Goal: Information Seeking & Learning: Find specific page/section

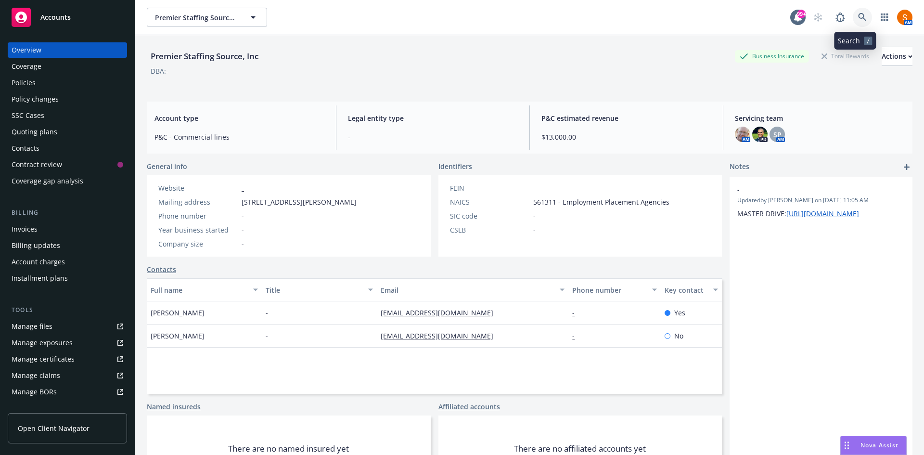
click at [858, 20] on icon at bounding box center [862, 17] width 9 height 9
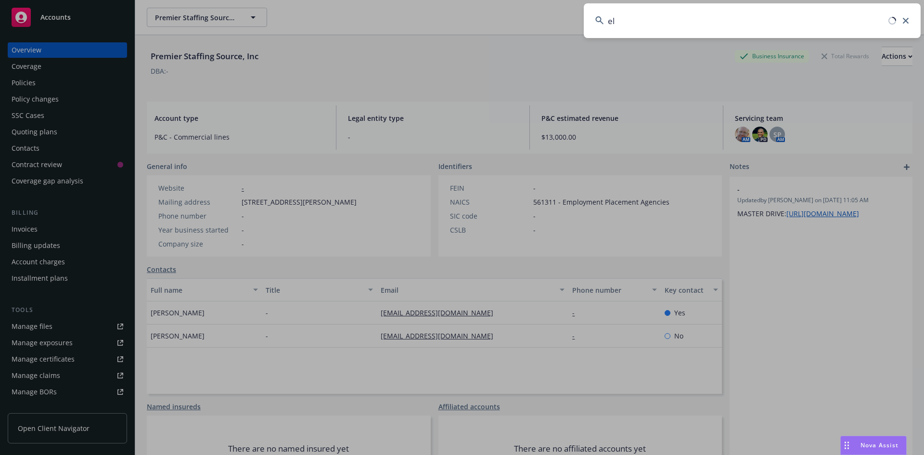
type input "e"
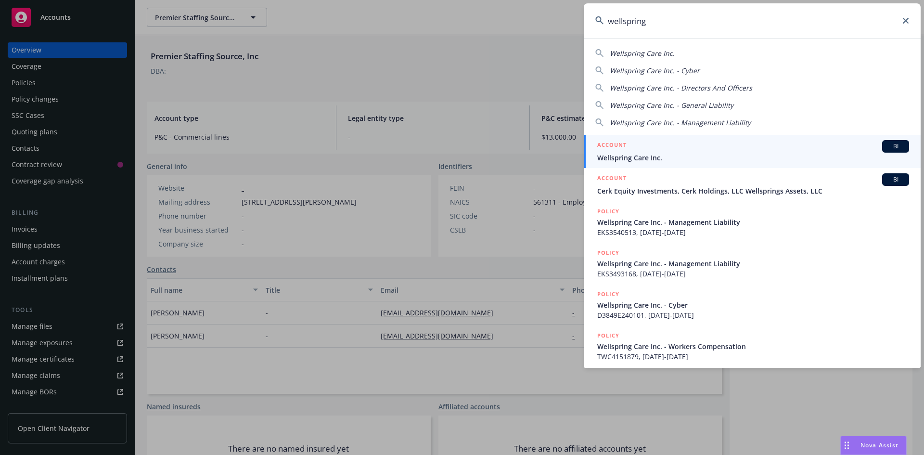
type input "wellspring"
click at [668, 156] on span "Wellspring Care Inc." at bounding box center [753, 158] width 312 height 10
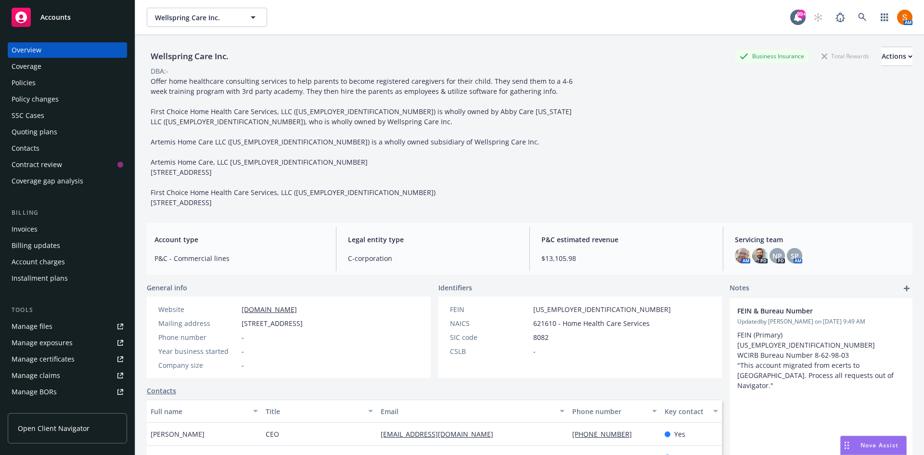
click at [56, 83] on div "Policies" at bounding box center [68, 82] width 112 height 15
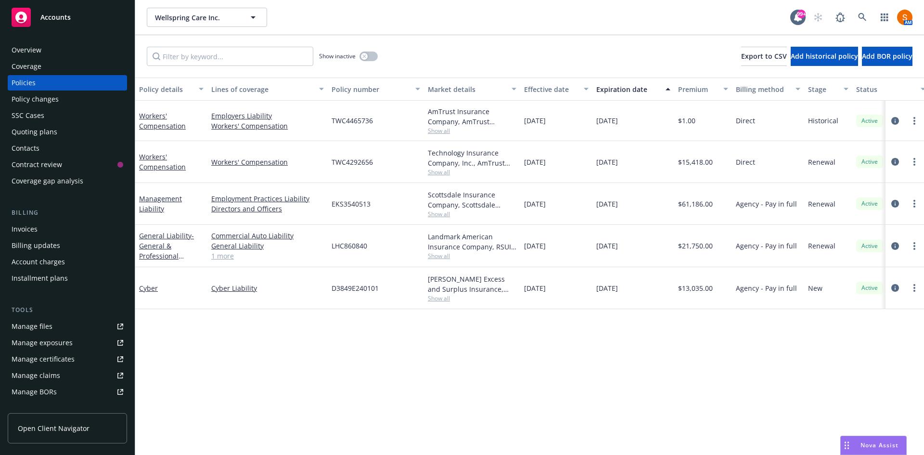
click at [443, 301] on span "Show all" at bounding box center [472, 298] width 89 height 8
click at [518, 282] on div "[PERSON_NAME] Excess and Surplus Insurance, Inc., [PERSON_NAME] Group, RT Speci…" at bounding box center [472, 288] width 96 height 42
click at [861, 15] on icon at bounding box center [862, 17] width 9 height 9
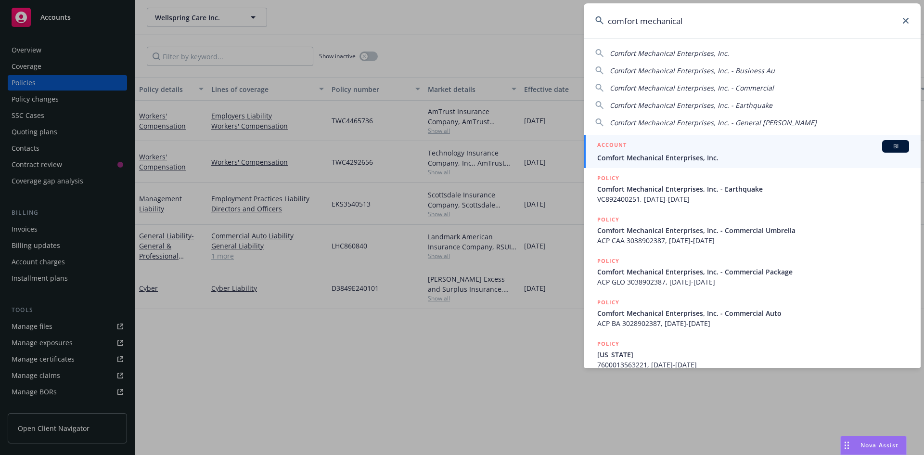
type input "comfort mechanical"
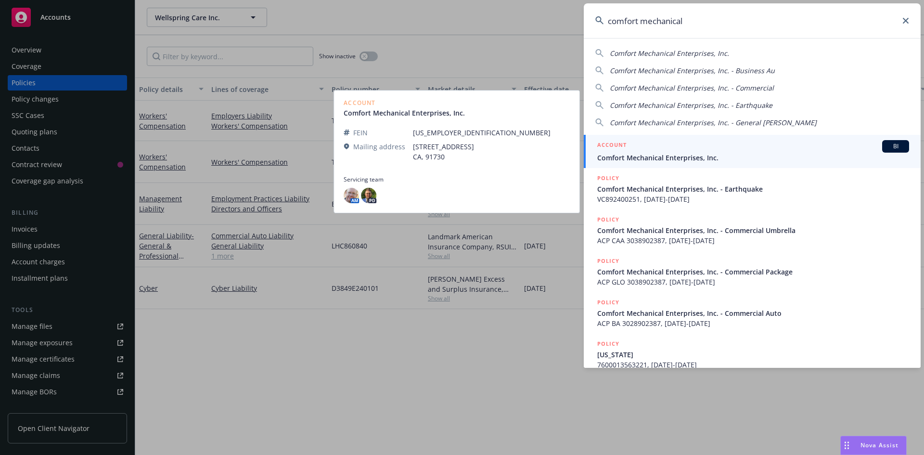
click at [648, 150] on div "ACCOUNT BI" at bounding box center [753, 146] width 312 height 13
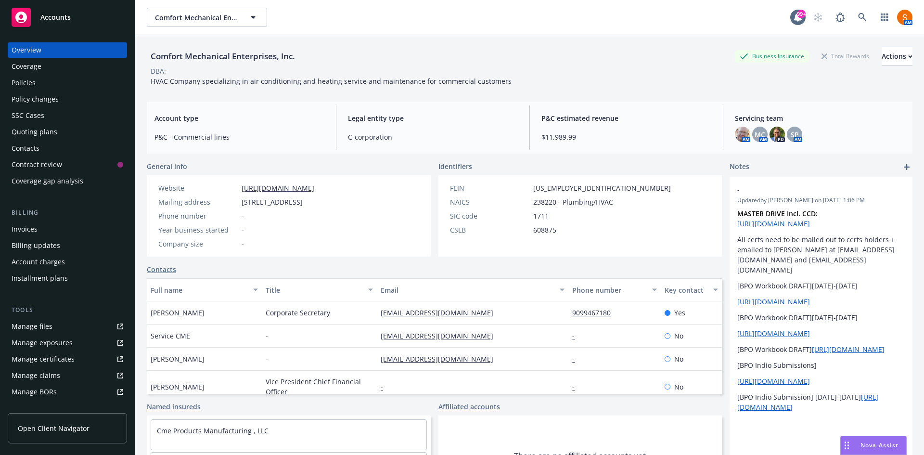
click at [61, 86] on div "Policies" at bounding box center [68, 82] width 112 height 15
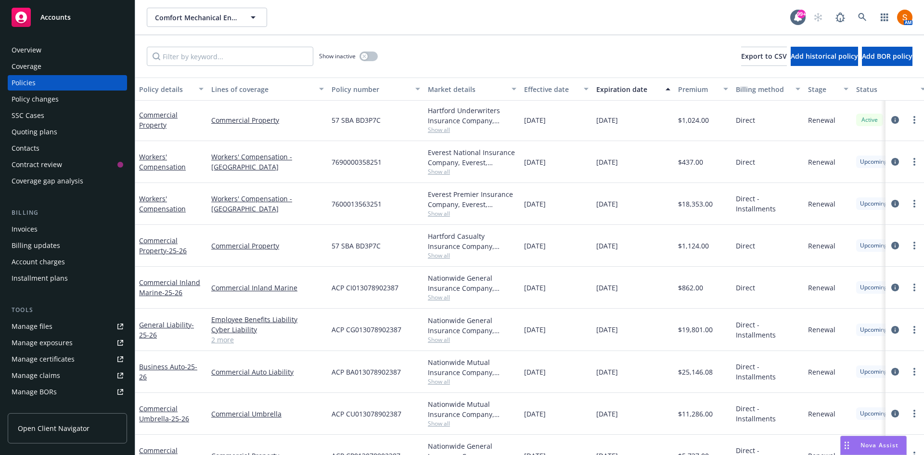
scroll to position [363, 0]
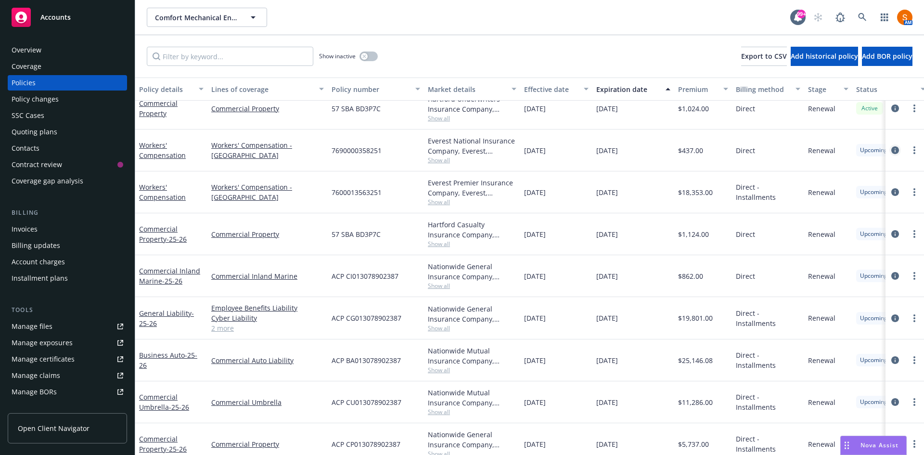
click at [891, 151] on icon "circleInformation" at bounding box center [895, 150] width 8 height 8
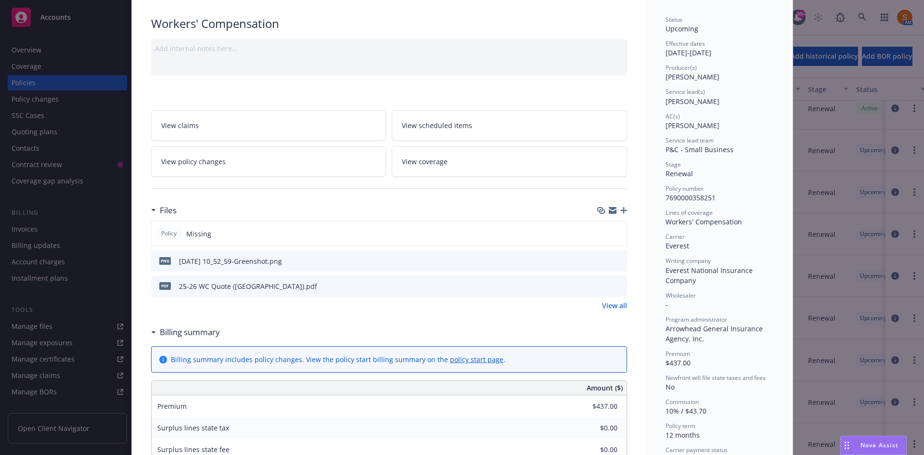
scroll to position [64, 0]
click at [613, 286] on icon "preview file" at bounding box center [617, 284] width 9 height 7
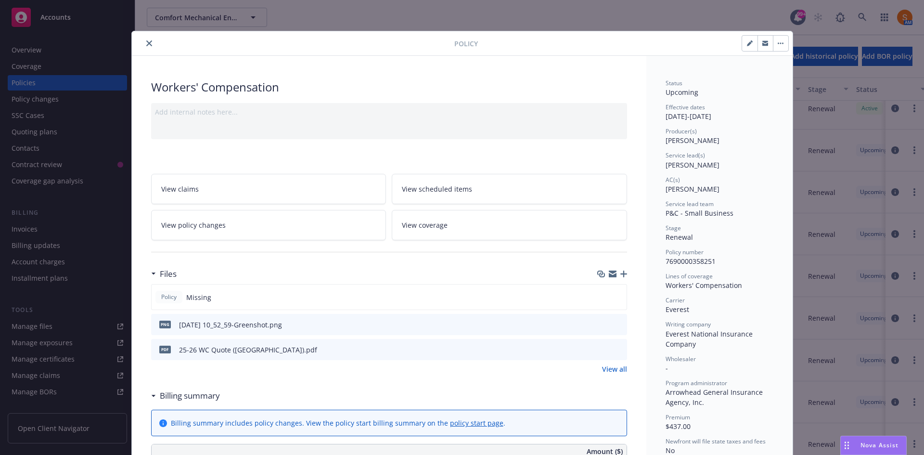
click at [148, 44] on icon "close" at bounding box center [149, 43] width 6 height 6
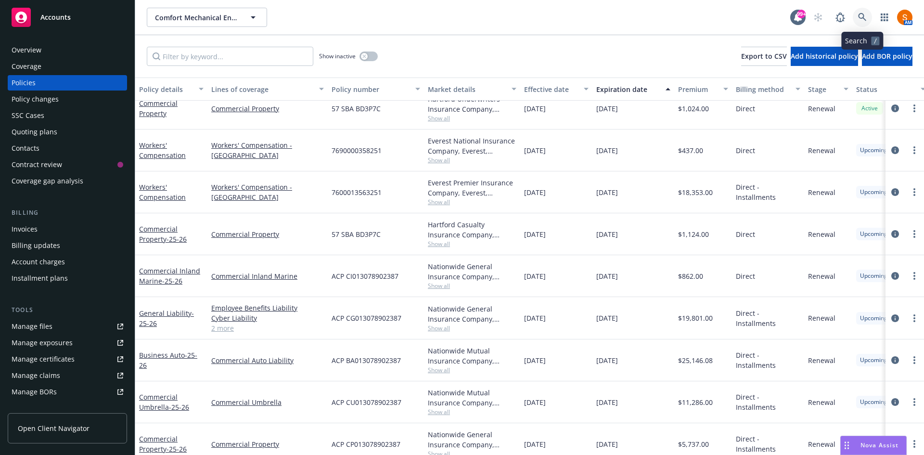
click at [860, 19] on icon at bounding box center [862, 17] width 9 height 9
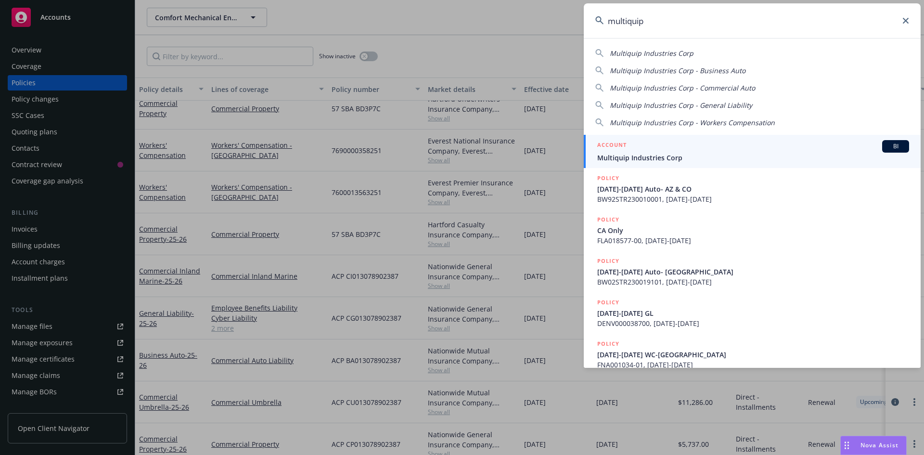
type input "multiquip"
click at [651, 159] on span "Multiquip Industries Corp" at bounding box center [753, 158] width 312 height 10
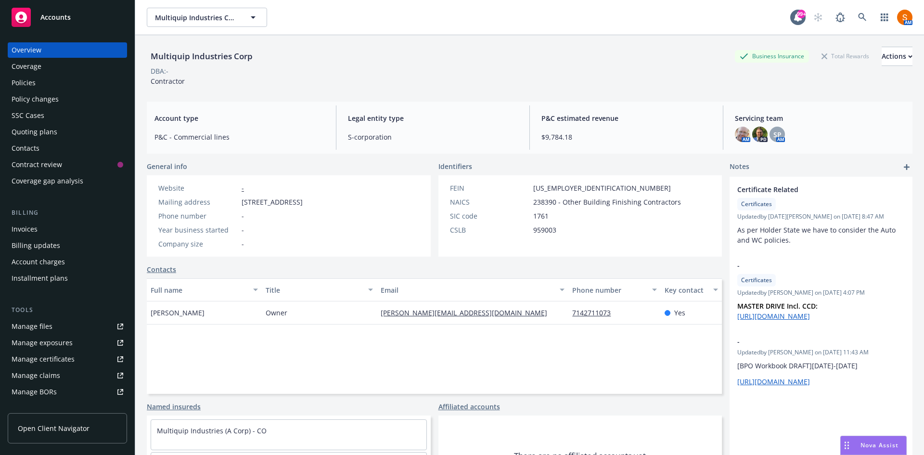
click at [38, 86] on div "Policies" at bounding box center [68, 82] width 112 height 15
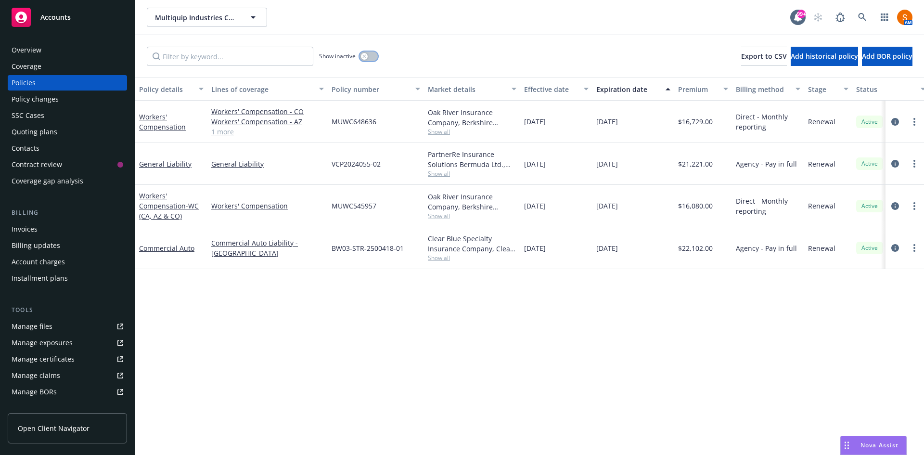
click at [375, 58] on button "button" at bounding box center [368, 56] width 18 height 10
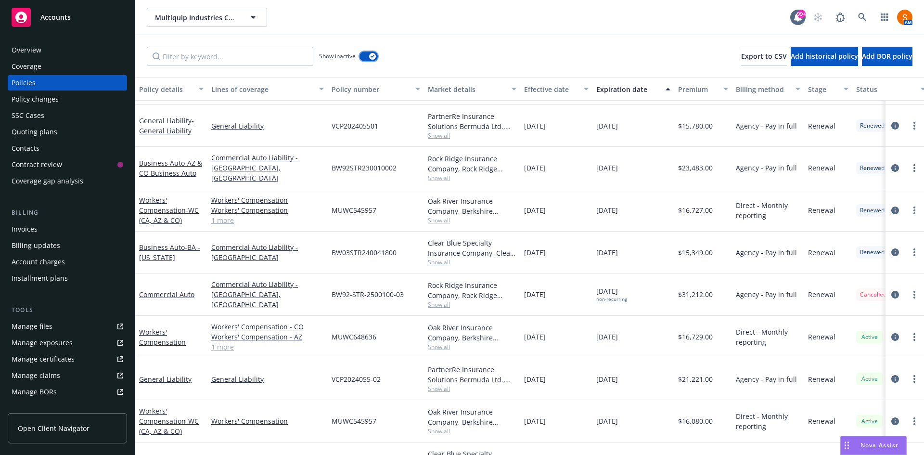
scroll to position [842, 0]
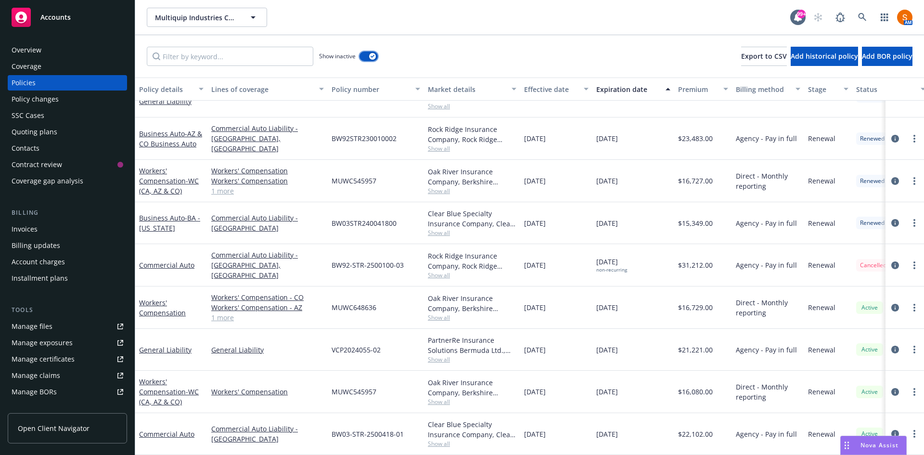
click at [367, 57] on button "button" at bounding box center [368, 56] width 18 height 10
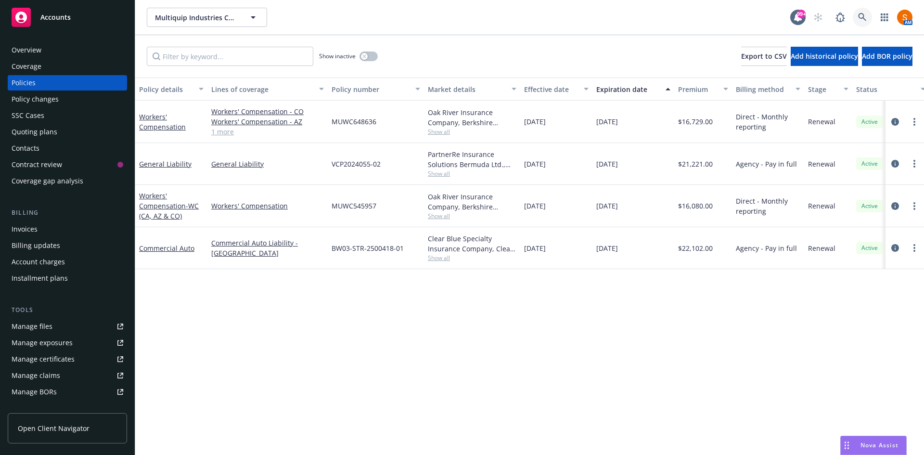
click at [865, 25] on link at bounding box center [862, 17] width 19 height 19
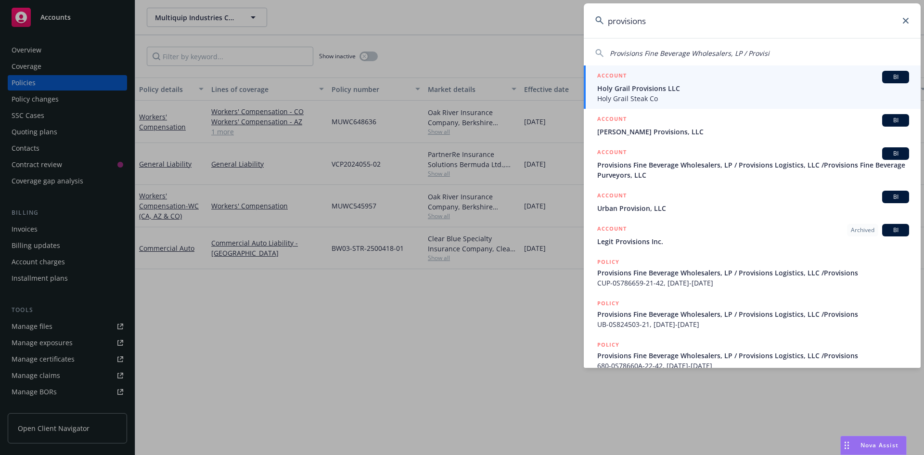
click at [687, 55] on span "Provisions Fine Beverage Wholesalers, LP / Provisi" at bounding box center [690, 53] width 160 height 9
type input "Provisions Fine Beverage Wholesalers, LP / Provisi"
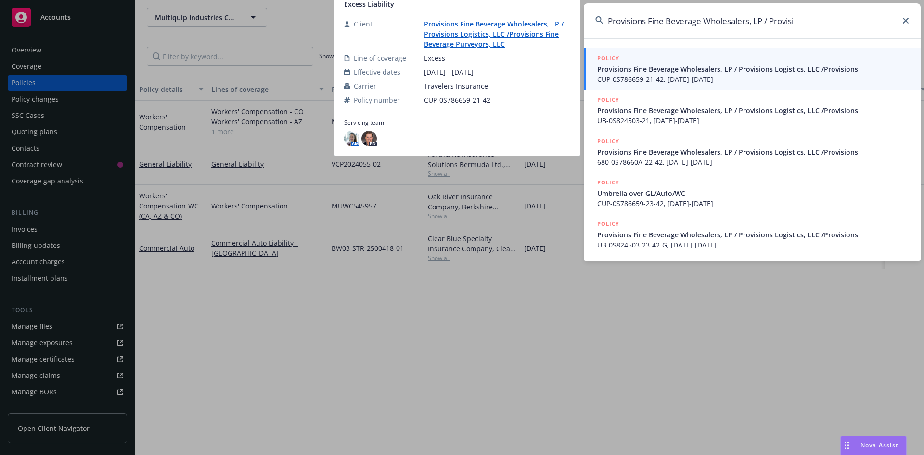
click at [653, 68] on span "Provisions Fine Beverage Wholesalers, LP / Provisions Logistics, LLC /Provisions" at bounding box center [753, 69] width 312 height 10
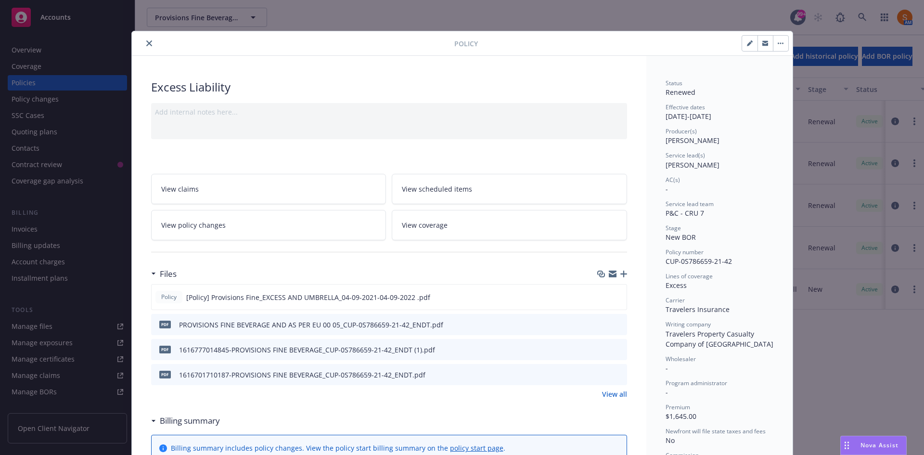
click at [147, 41] on icon "close" at bounding box center [149, 43] width 6 height 6
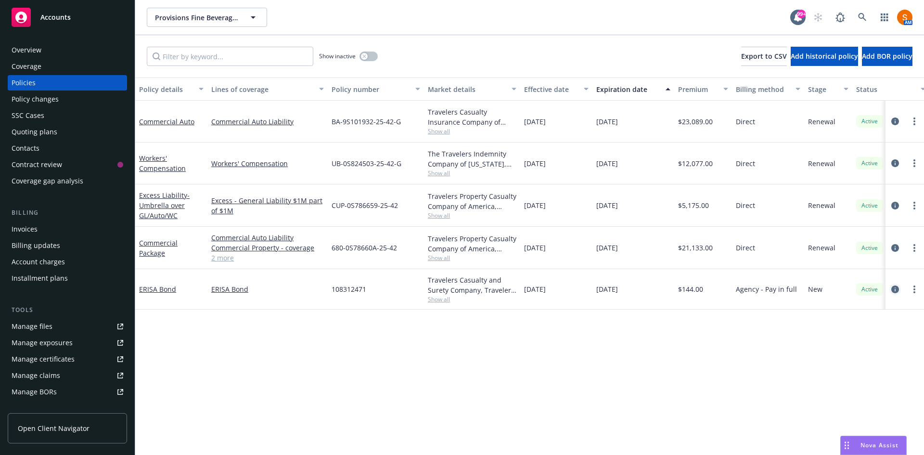
click at [893, 291] on icon "circleInformation" at bounding box center [895, 289] width 8 height 8
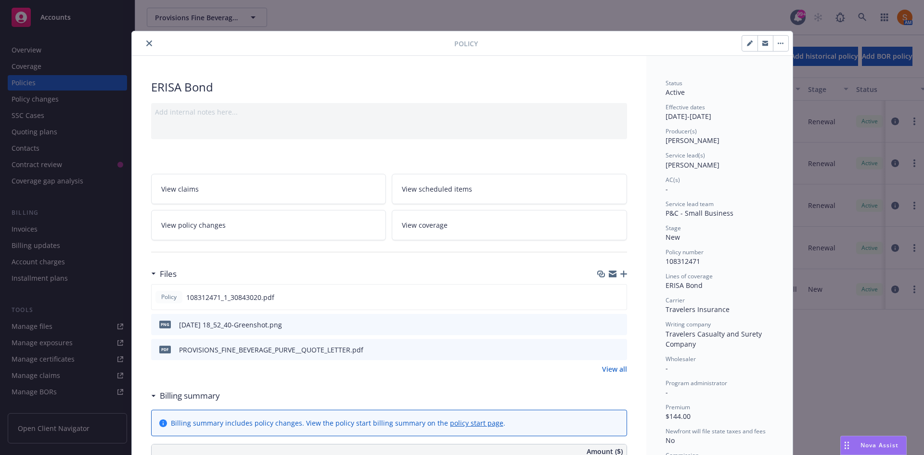
click at [747, 42] on icon "button" at bounding box center [749, 43] width 5 height 5
select select "NEW"
select select "36"
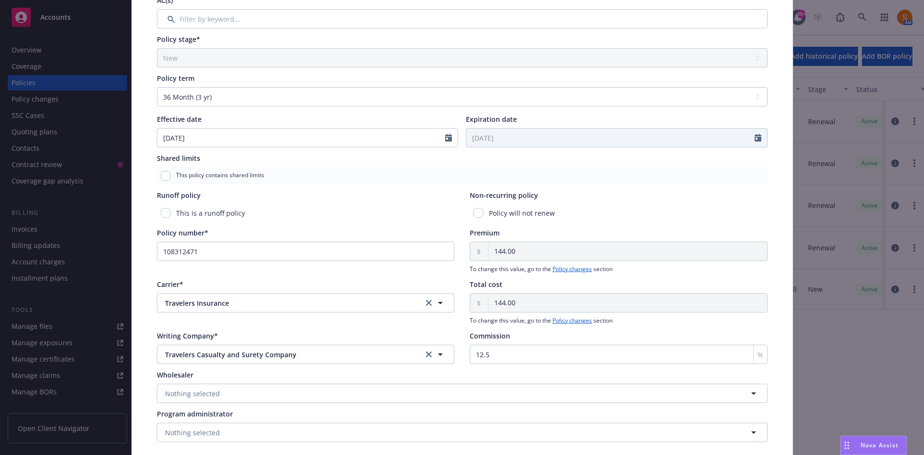
scroll to position [333, 0]
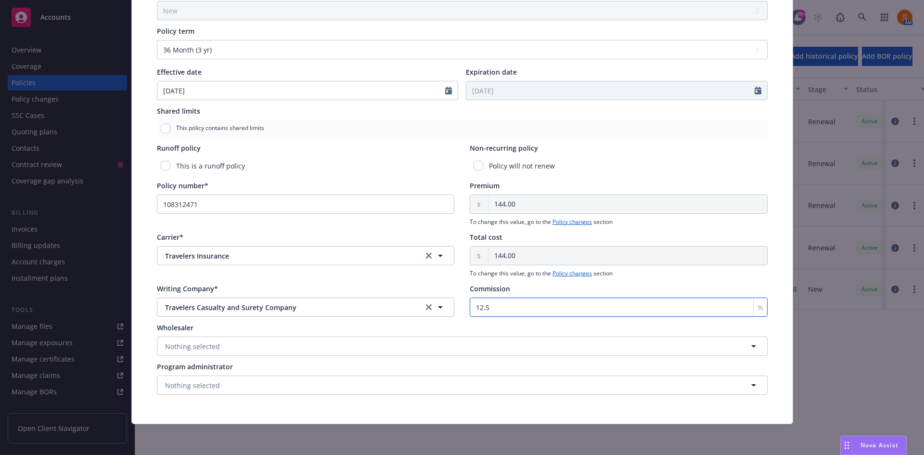
click at [530, 305] on input "12.5" at bounding box center [619, 306] width 298 height 19
type input "1"
type input "2"
type input "20"
click at [359, 161] on div "This is a runoff policy" at bounding box center [306, 166] width 298 height 18
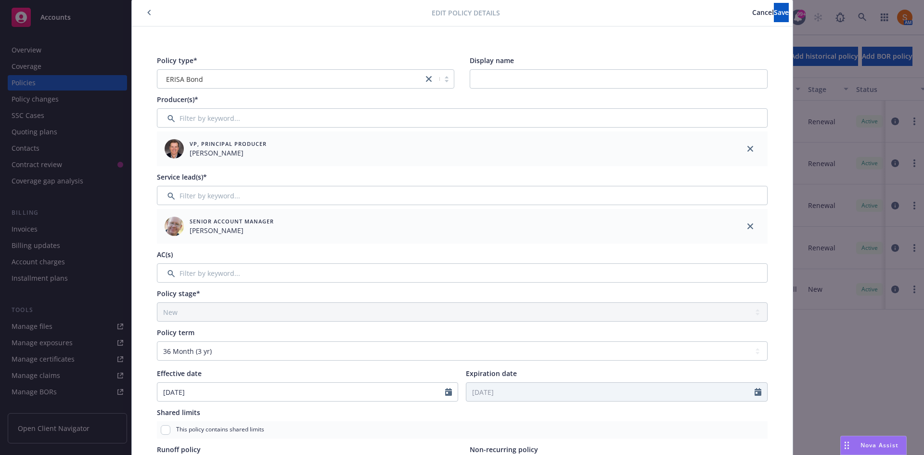
scroll to position [0, 0]
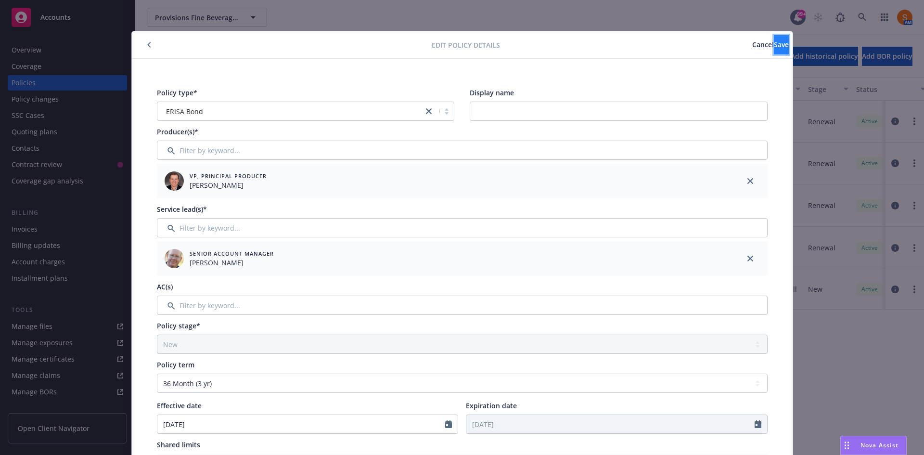
click at [774, 51] on button "Save" at bounding box center [781, 44] width 15 height 19
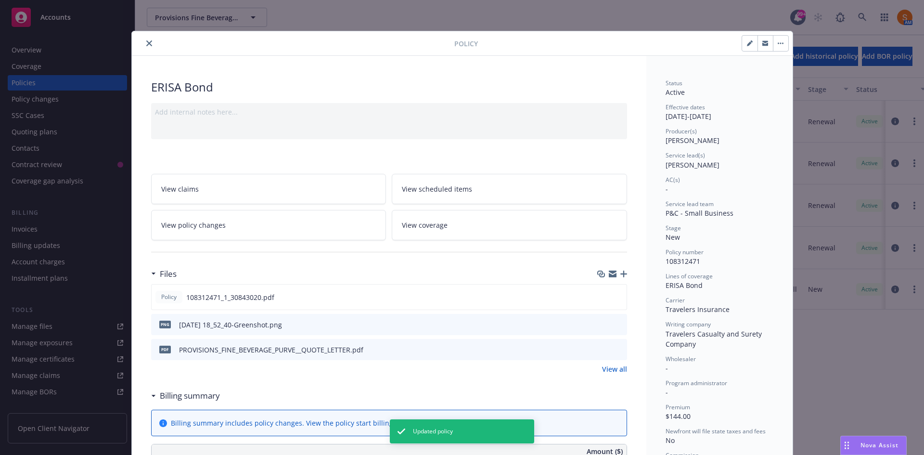
click at [146, 46] on icon "close" at bounding box center [149, 43] width 6 height 6
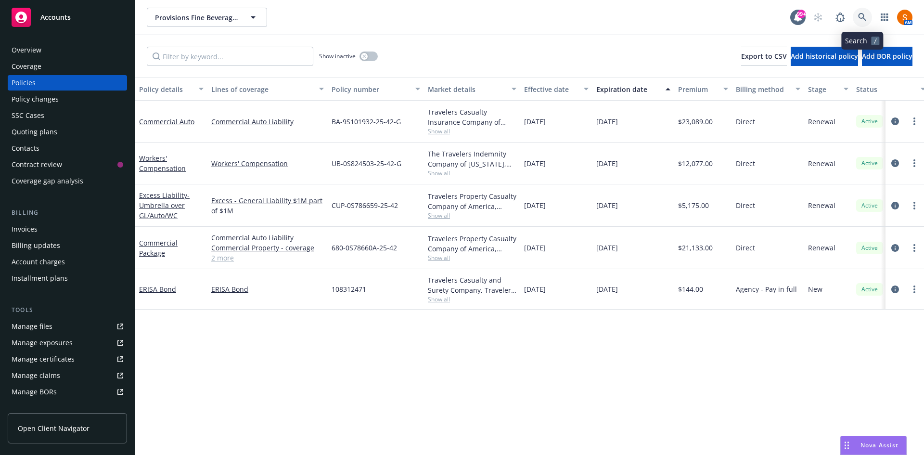
click at [863, 14] on icon at bounding box center [862, 17] width 8 height 8
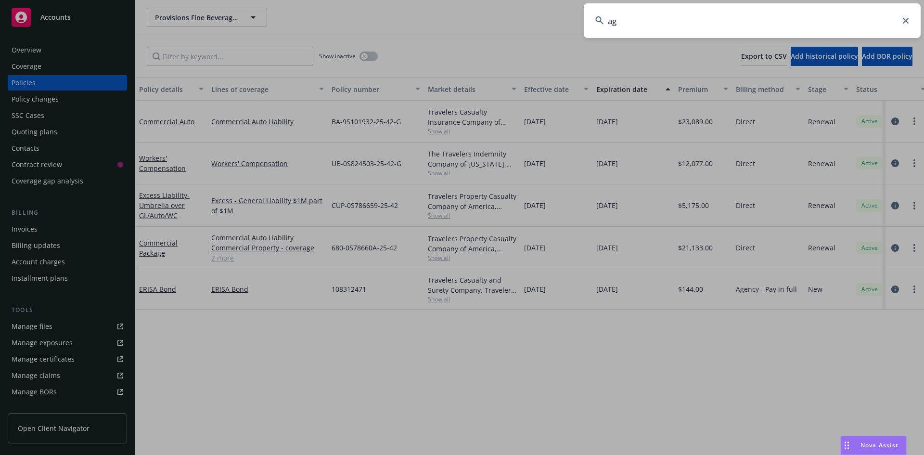
type input "a"
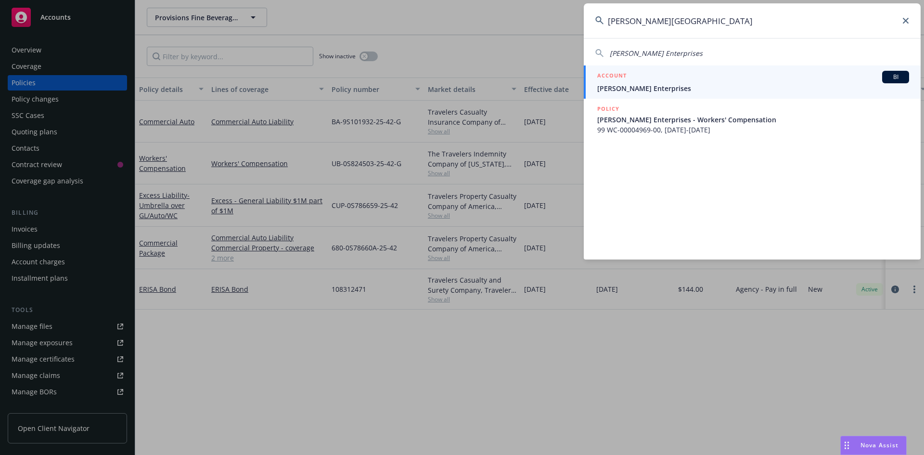
type input "[PERSON_NAME][GEOGRAPHIC_DATA]"
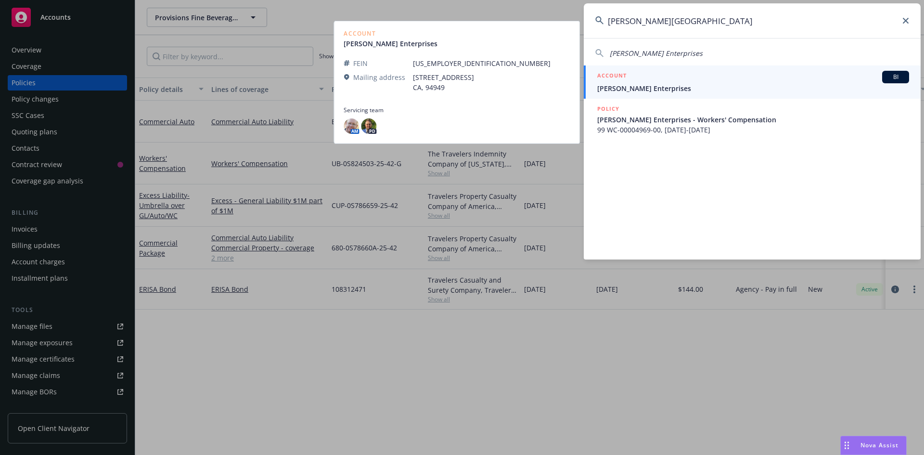
click at [661, 82] on div "ACCOUNT BI" at bounding box center [753, 77] width 312 height 13
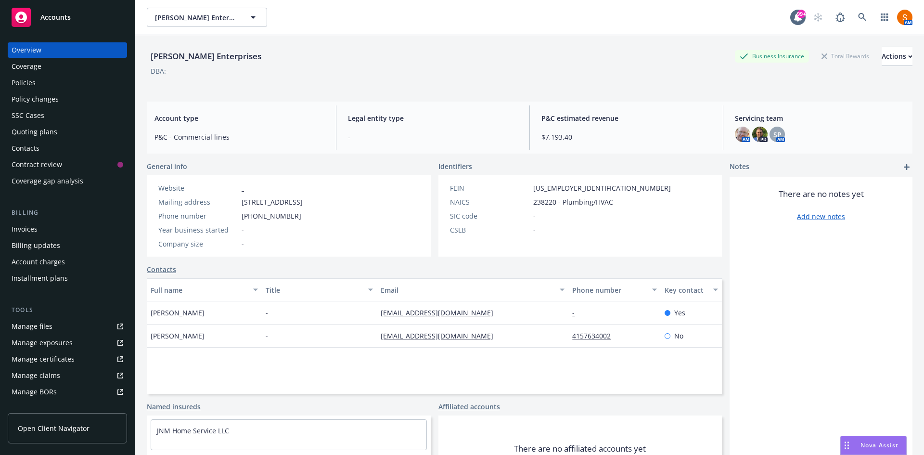
click at [23, 83] on div "Policies" at bounding box center [24, 82] width 24 height 15
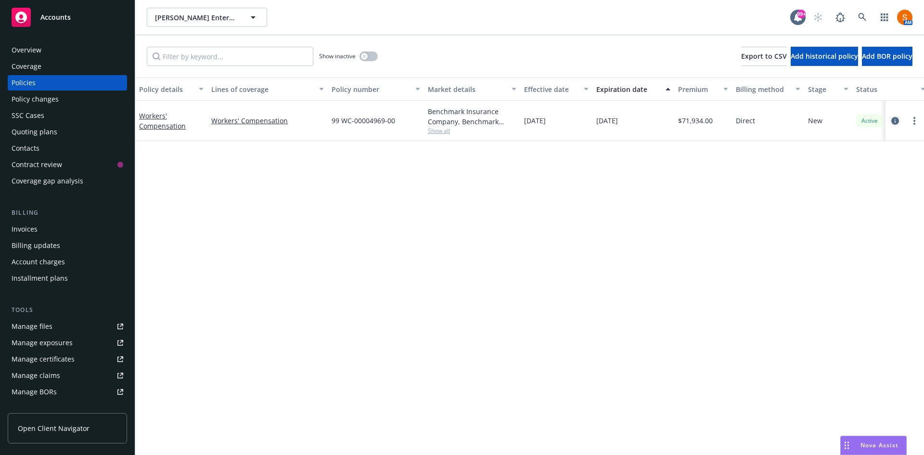
click at [898, 121] on icon "circleInformation" at bounding box center [895, 121] width 8 height 8
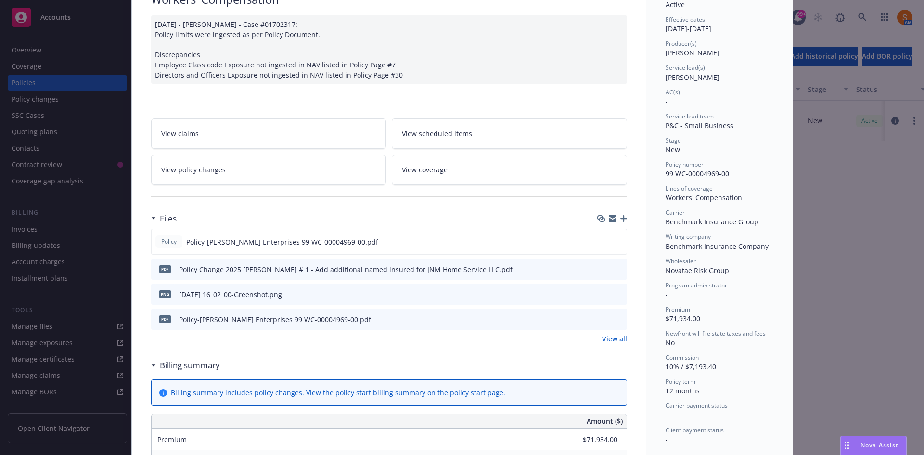
scroll to position [88, 0]
click at [603, 337] on link "View all" at bounding box center [614, 338] width 25 height 10
